Goal: Information Seeking & Learning: Learn about a topic

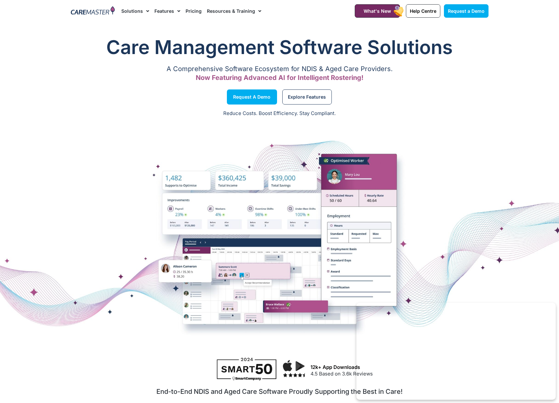
click at [196, 10] on link "Pricing" at bounding box center [194, 11] width 16 height 22
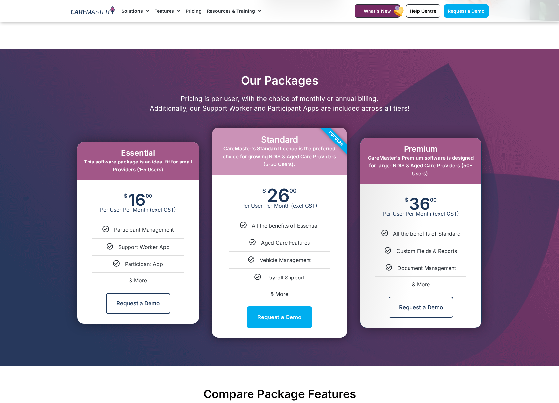
scroll to position [256, 0]
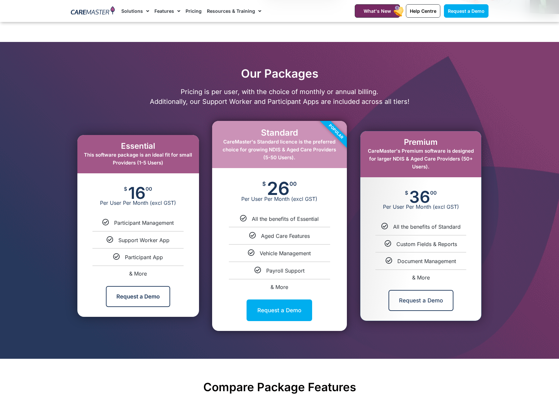
drag, startPoint x: 290, startPoint y: 177, endPoint x: 280, endPoint y: 182, distance: 11.2
click at [290, 177] on div "$ 26 00 Per User Per Month (excl GST)" at bounding box center [279, 191] width 135 height 47
drag, startPoint x: 268, startPoint y: 188, endPoint x: 284, endPoint y: 187, distance: 15.8
click at [284, 187] on span "26" at bounding box center [278, 188] width 23 height 14
click at [300, 199] on span "Per User Per Month (excl GST)" at bounding box center [279, 199] width 135 height 7
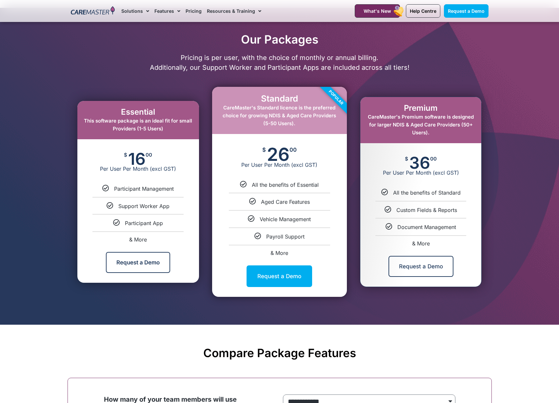
scroll to position [288, 0]
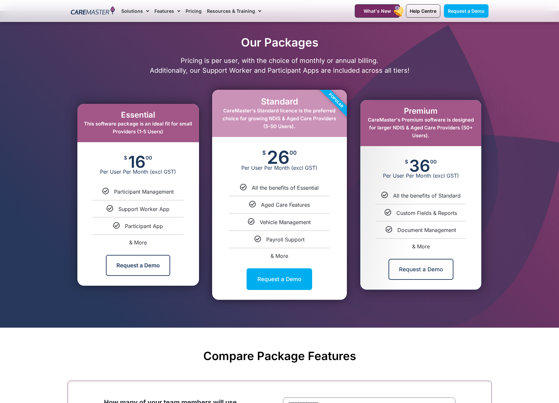
click at [420, 247] on span "& More" at bounding box center [421, 246] width 18 height 7
select select "***"
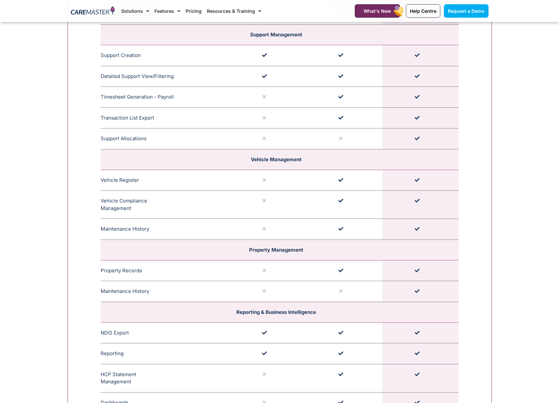
scroll to position [1246, 0]
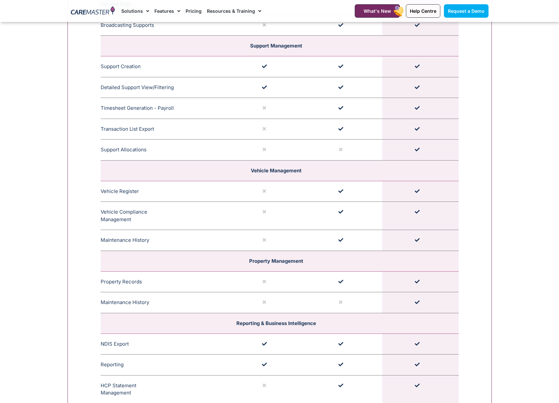
click at [129, 151] on td "Support Allocations Easily assign names to support with multiple roster perspec…" at bounding box center [165, 150] width 129 height 21
click at [419, 147] on td at bounding box center [420, 150] width 76 height 21
drag, startPoint x: 417, startPoint y: 151, endPoint x: 329, endPoint y: 160, distance: 87.7
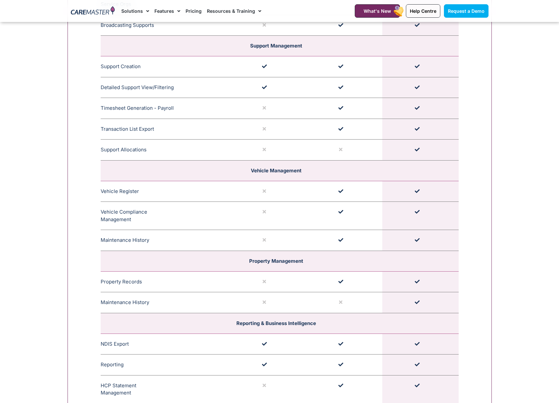
click at [412, 153] on td at bounding box center [420, 150] width 76 height 21
click at [138, 150] on td "Support Allocations Easily assign names to support with multiple roster perspec…" at bounding box center [165, 150] width 129 height 21
click at [467, 179] on div "**********" at bounding box center [280, 131] width 424 height 1418
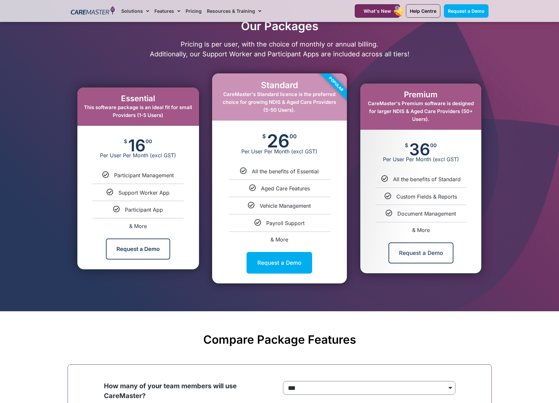
scroll to position [296, 0]
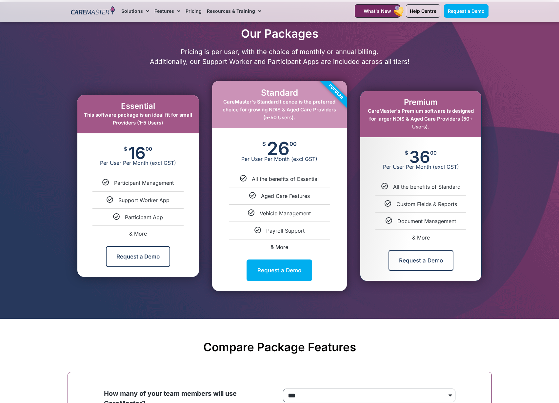
drag, startPoint x: 260, startPoint y: 141, endPoint x: 313, endPoint y: 231, distance: 103.5
click at [313, 231] on div "Standard CareMaster's Standard licence is the preferred choice for growing NDIS…" at bounding box center [279, 186] width 135 height 210
click at [309, 227] on li "Payroll Support" at bounding box center [279, 228] width 135 height 12
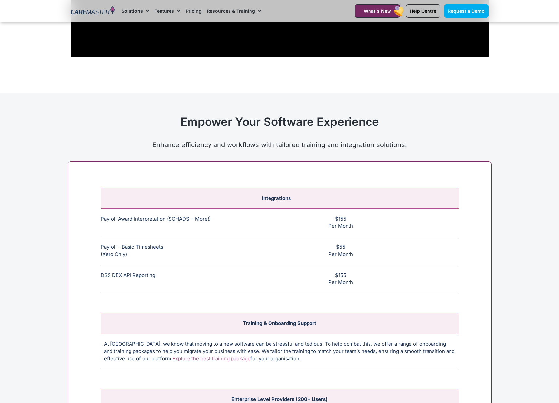
scroll to position [2367, 0]
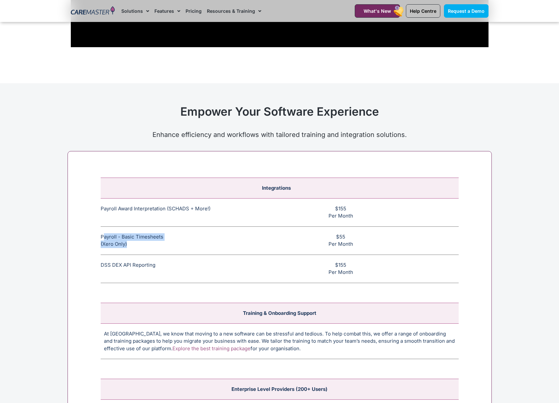
drag, startPoint x: 103, startPoint y: 238, endPoint x: 174, endPoint y: 237, distance: 71.2
click at [146, 240] on td "Payroll - Basic Timesheets (Xero Only) The basic payroll feature allows timeshe…" at bounding box center [165, 241] width 129 height 28
click at [206, 237] on td "Payroll - Basic Timesheets (Xero Only) The basic payroll feature allows timeshe…" at bounding box center [165, 241] width 129 height 28
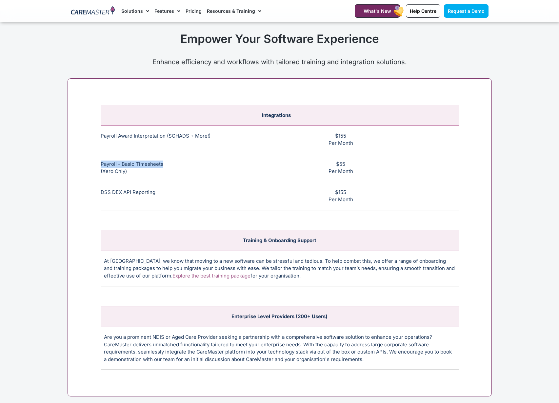
drag, startPoint x: 102, startPoint y: 163, endPoint x: 186, endPoint y: 161, distance: 84.6
click at [185, 161] on td "Payroll - Basic Timesheets (Xero Only) The basic payroll feature allows timeshe…" at bounding box center [165, 168] width 129 height 28
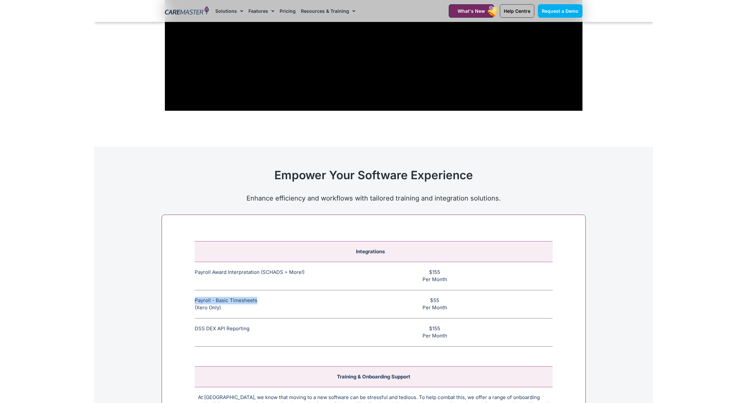
scroll to position [2204, 0]
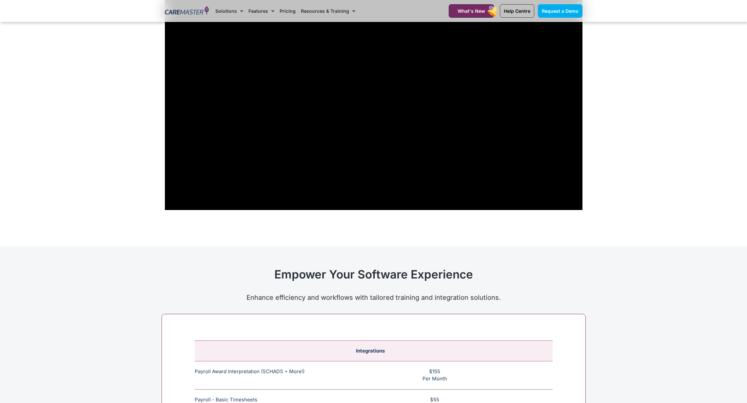
click at [559, 132] on section "Learn How CareMaster Has Empowered Providers Just Like You!" at bounding box center [373, 77] width 747 height 337
